Goal: Task Accomplishment & Management: Use online tool/utility

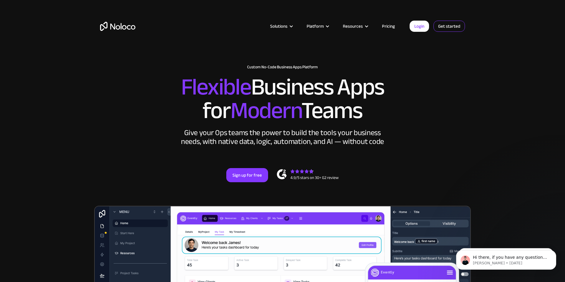
click at [457, 29] on link "Get started" at bounding box center [449, 26] width 31 height 11
click at [390, 23] on link "Pricing" at bounding box center [389, 26] width 28 height 8
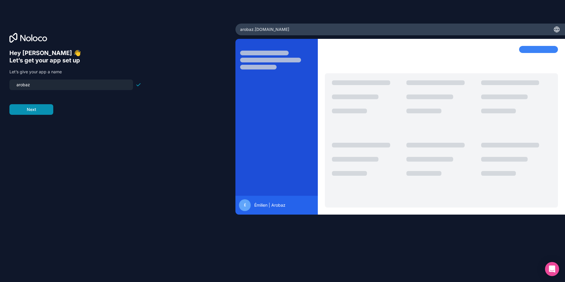
click at [40, 112] on button "Next" at bounding box center [31, 109] width 44 height 11
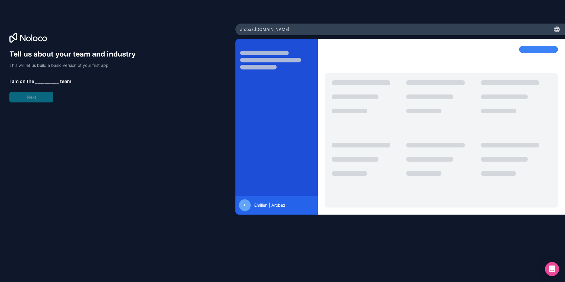
click at [39, 100] on div "Tell us about your team and industry This will let us build a basic version of …" at bounding box center [75, 75] width 132 height 53
click at [44, 83] on span "__________" at bounding box center [47, 81] width 24 height 7
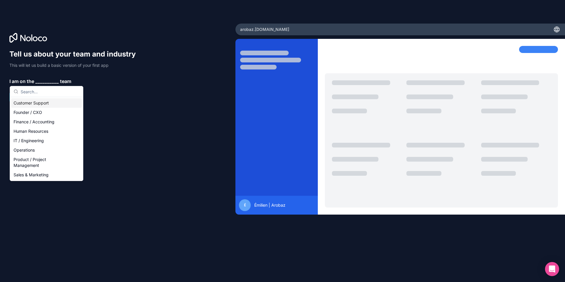
click at [44, 103] on div "Customer Support" at bounding box center [46, 102] width 71 height 9
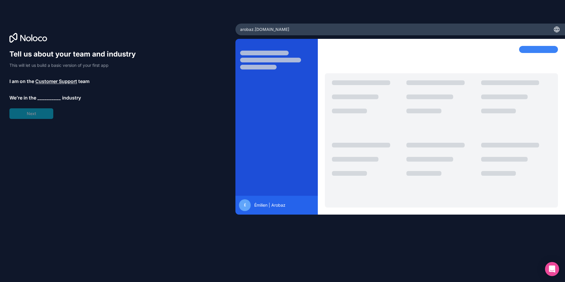
click at [48, 84] on span "Customer Support" at bounding box center [56, 81] width 42 height 7
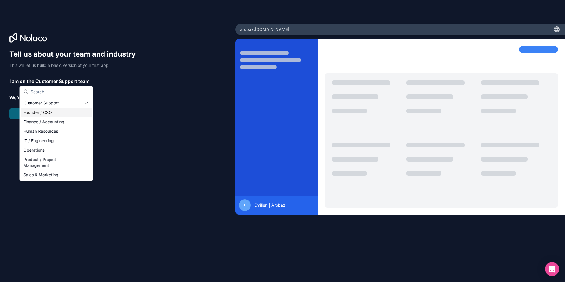
click at [42, 114] on div "Founder / CXO" at bounding box center [56, 112] width 71 height 9
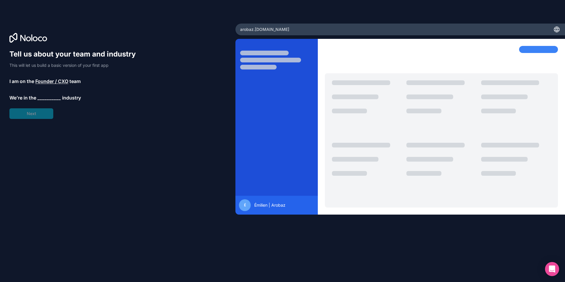
click at [45, 100] on span "__________" at bounding box center [49, 97] width 24 height 7
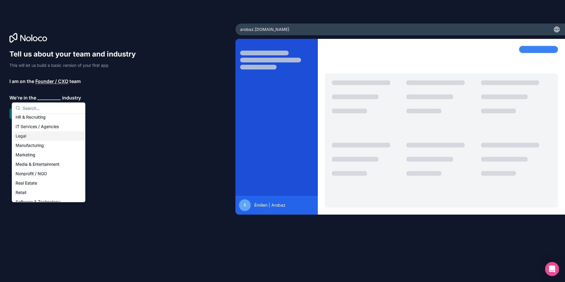
scroll to position [59, 0]
click at [40, 162] on div "Media & Entertainment" at bounding box center [48, 163] width 71 height 9
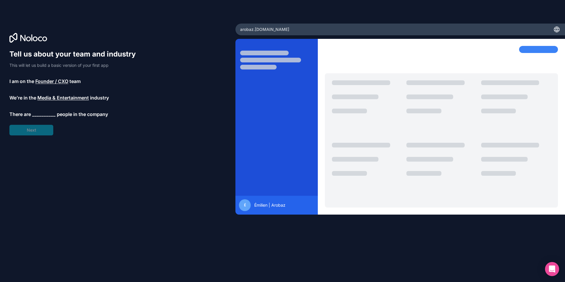
click at [40, 116] on span "__________" at bounding box center [44, 114] width 24 height 7
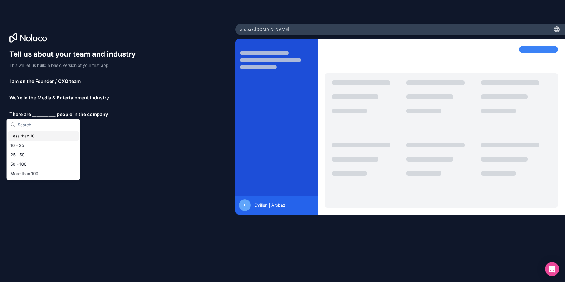
click at [34, 134] on div "Less than 10" at bounding box center [43, 135] width 71 height 9
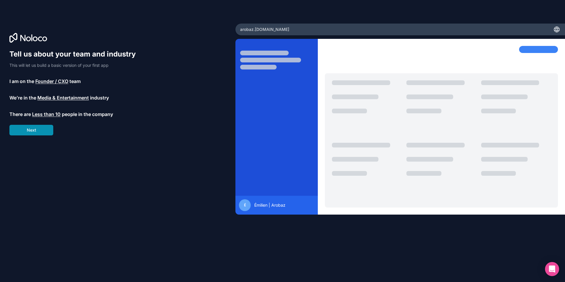
click at [35, 126] on button "Next" at bounding box center [31, 130] width 44 height 11
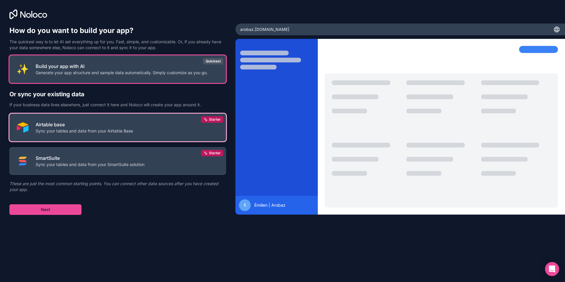
click at [119, 121] on button "Airtable base Sync your tables and data from your Airtable Base Starter" at bounding box center [117, 128] width 217 height 28
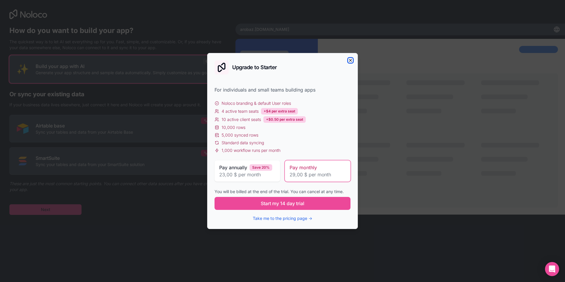
click at [351, 62] on icon "button" at bounding box center [350, 60] width 2 height 2
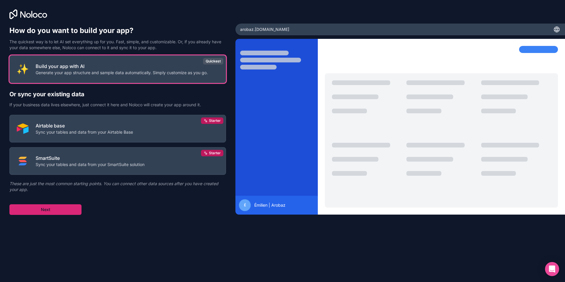
click at [77, 213] on button "Next" at bounding box center [45, 209] width 72 height 11
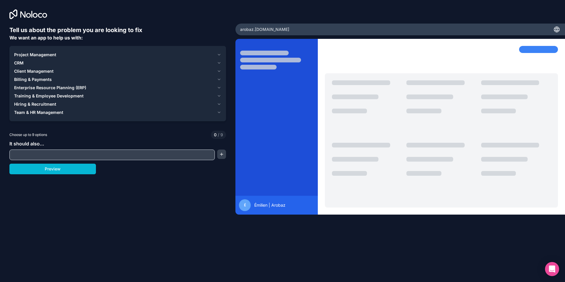
click at [70, 157] on input "text" at bounding box center [112, 155] width 203 height 8
click at [57, 171] on button "Preview" at bounding box center [52, 169] width 87 height 11
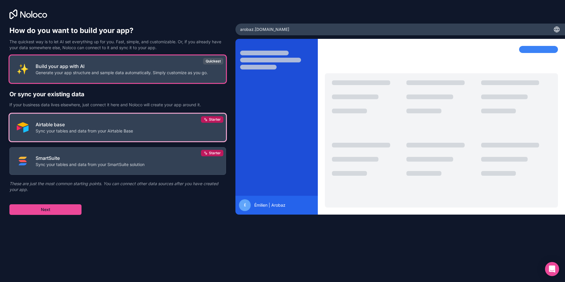
click at [64, 127] on p "Airtable base" at bounding box center [84, 124] width 97 height 7
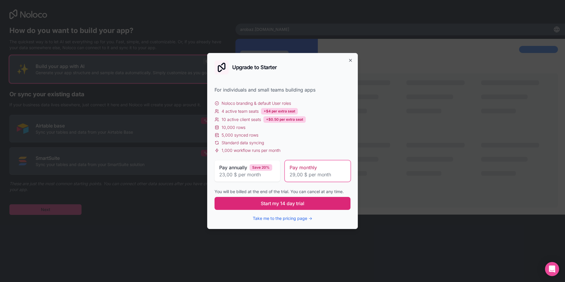
drag, startPoint x: 296, startPoint y: 207, endPoint x: 254, endPoint y: 204, distance: 41.9
click at [254, 204] on button "Start my 14 day trial" at bounding box center [283, 203] width 136 height 13
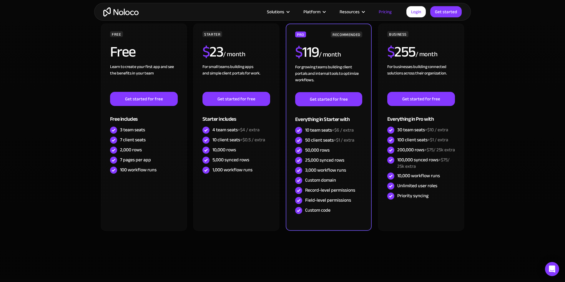
scroll to position [139, 0]
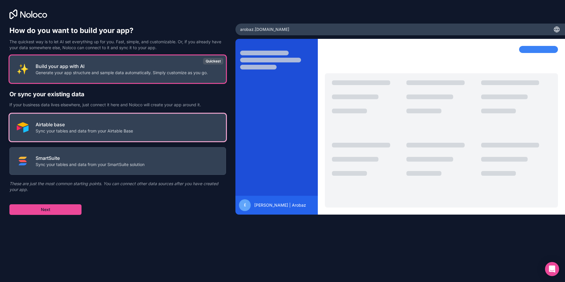
click at [94, 133] on p "Sync your tables and data from your Airtable Base" at bounding box center [84, 131] width 97 height 6
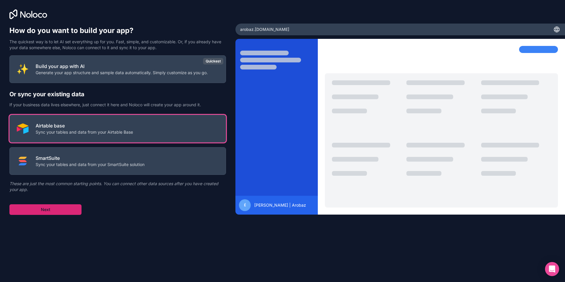
click at [67, 210] on button "Next" at bounding box center [45, 209] width 72 height 11
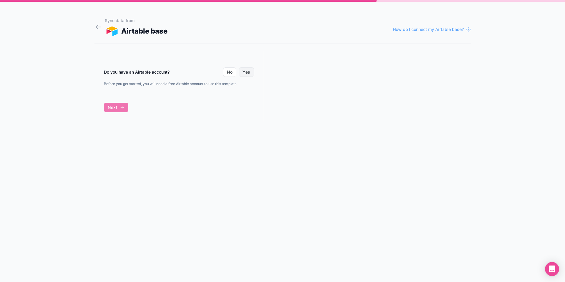
click at [250, 73] on button "Yes" at bounding box center [246, 71] width 15 height 9
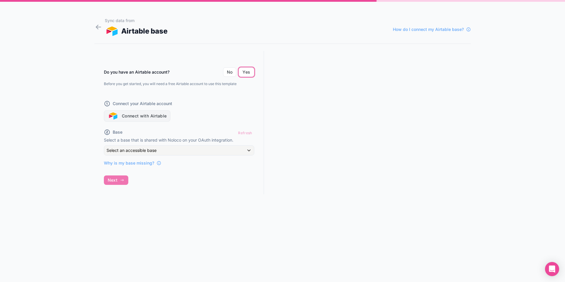
click at [136, 118] on button "Connect with Airtable" at bounding box center [137, 115] width 67 height 11
click at [122, 181] on div "Do you have an Airtable account? No Yes Before you get started, you will need a…" at bounding box center [179, 128] width 170 height 154
click at [114, 181] on div "Do you have an Airtable account? No Yes Before you get started, you will need a…" at bounding box center [179, 128] width 170 height 154
click at [146, 121] on button "Connect with Airtable" at bounding box center [137, 115] width 67 height 11
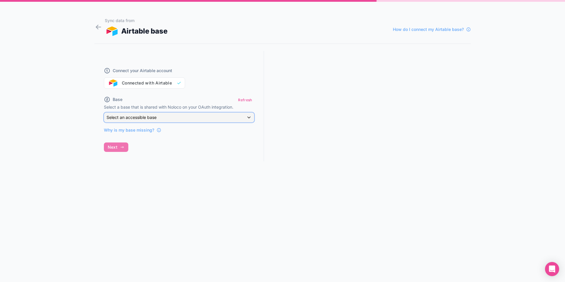
click at [234, 118] on div "Select an accessible base" at bounding box center [179, 117] width 150 height 9
click at [203, 141] on ul "Les Ardentes 2026" at bounding box center [185, 147] width 163 height 16
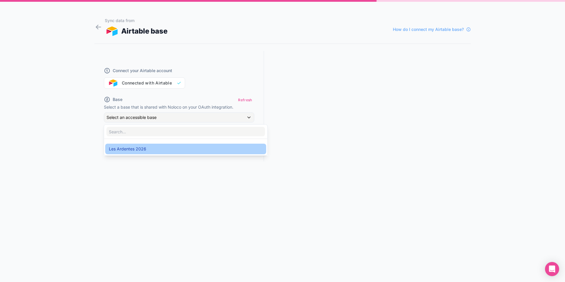
click at [200, 145] on div "Les Ardentes 2026" at bounding box center [185, 149] width 161 height 11
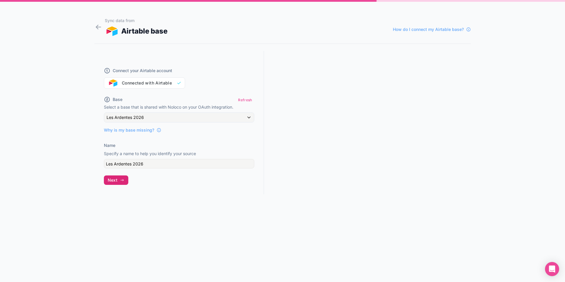
click at [123, 181] on icon "button" at bounding box center [122, 180] width 5 height 5
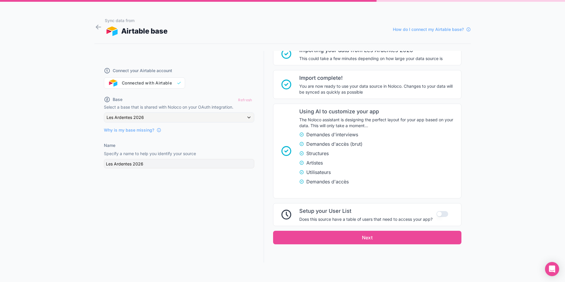
scroll to position [83, 0]
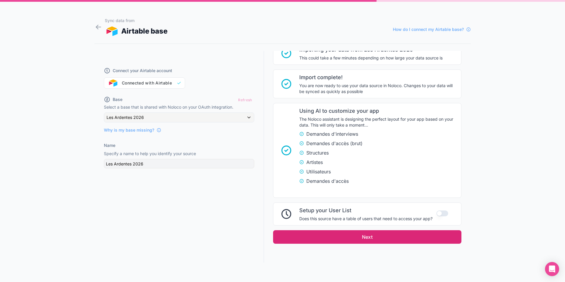
click at [360, 233] on button "Next" at bounding box center [367, 237] width 188 height 14
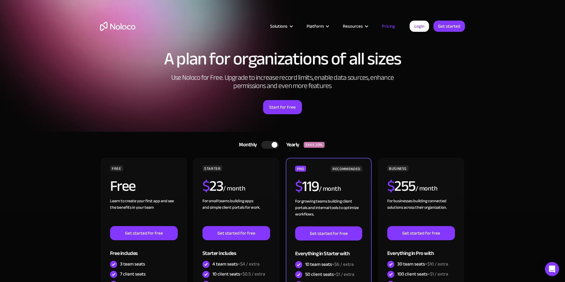
click at [394, 27] on link "Pricing" at bounding box center [389, 26] width 28 height 8
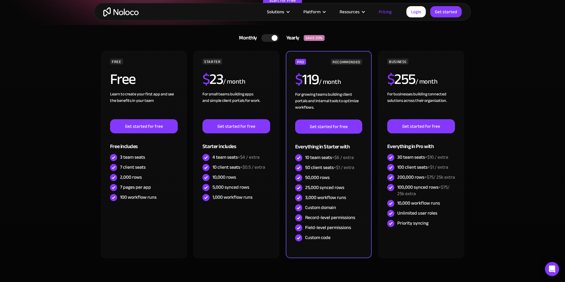
scroll to position [108, 0]
